Goal: Book appointment/travel/reservation

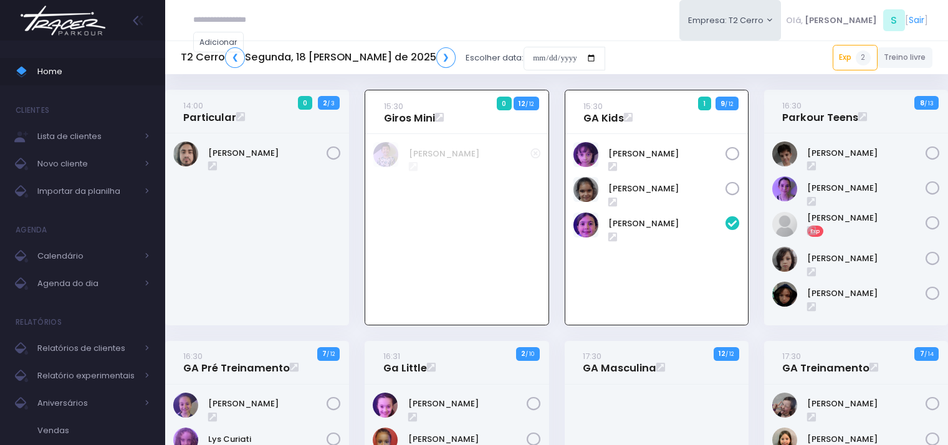
scroll to position [90, 0]
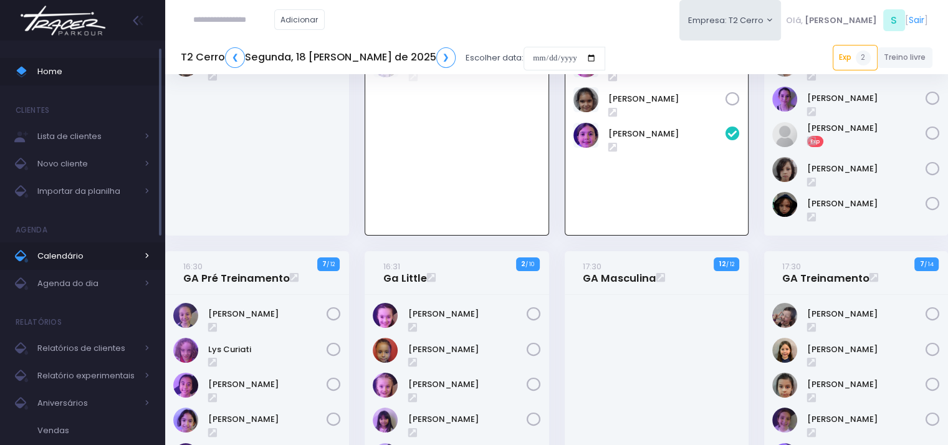
click at [97, 258] on span "Calendário" at bounding box center [87, 256] width 100 height 16
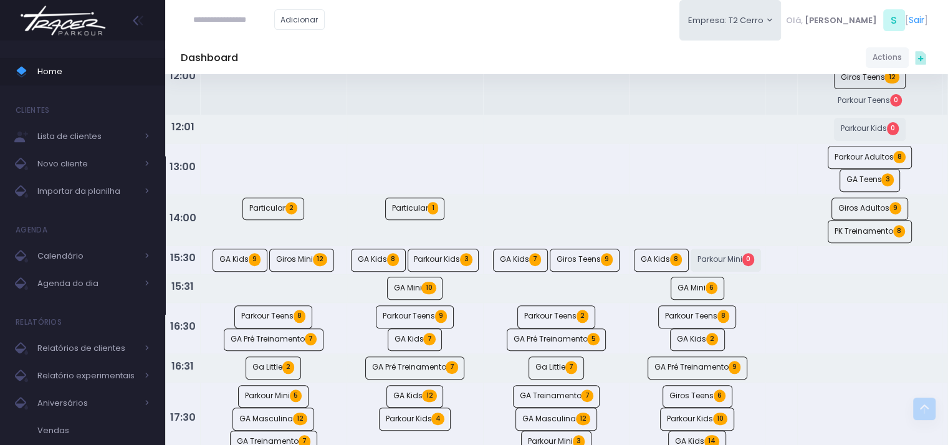
scroll to position [499, 0]
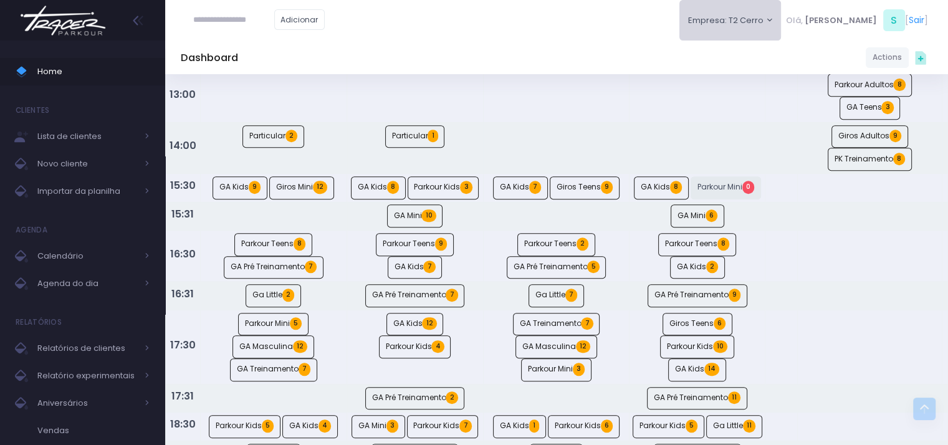
click at [782, 21] on button "Empresa: T2 Cerro" at bounding box center [731, 20] width 102 height 41
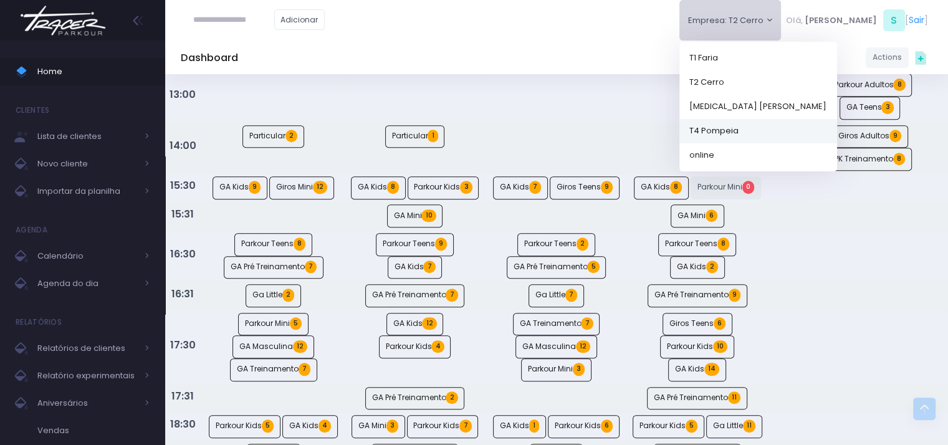
click at [761, 125] on link "T4 Pompeia" at bounding box center [759, 130] width 158 height 24
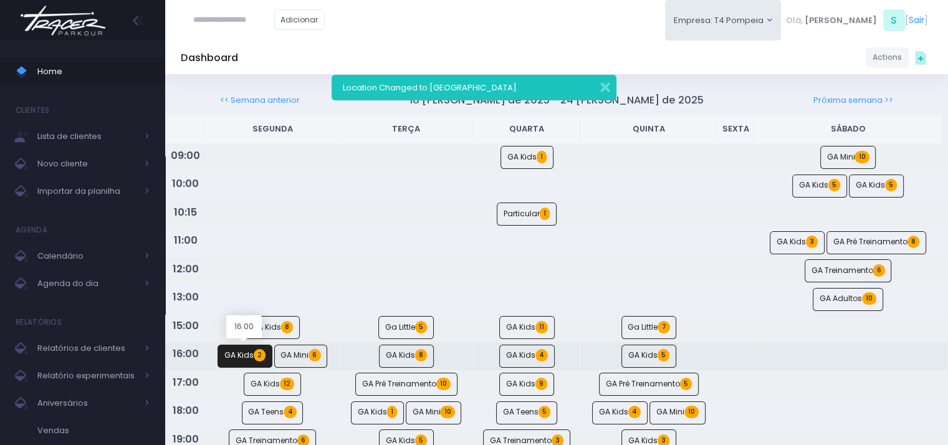
click at [246, 350] on link "GA Kids 2" at bounding box center [245, 356] width 55 height 23
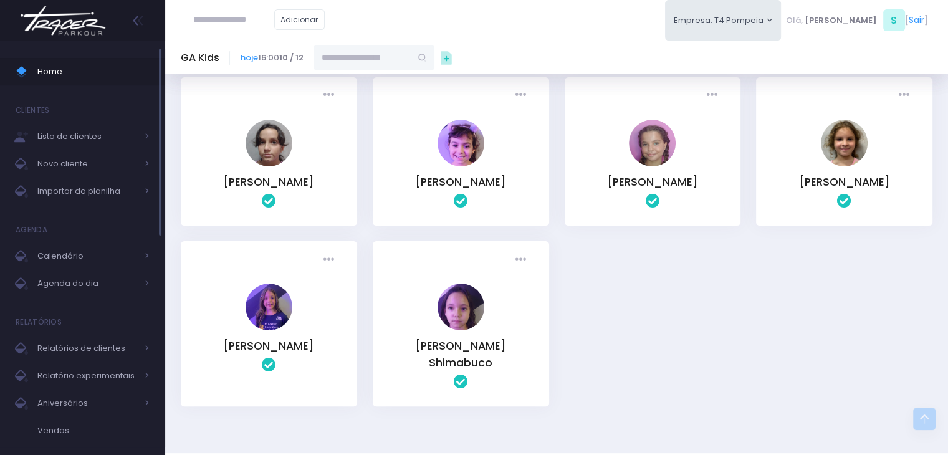
scroll to position [125, 0]
